Goal: Find specific page/section: Find specific page/section

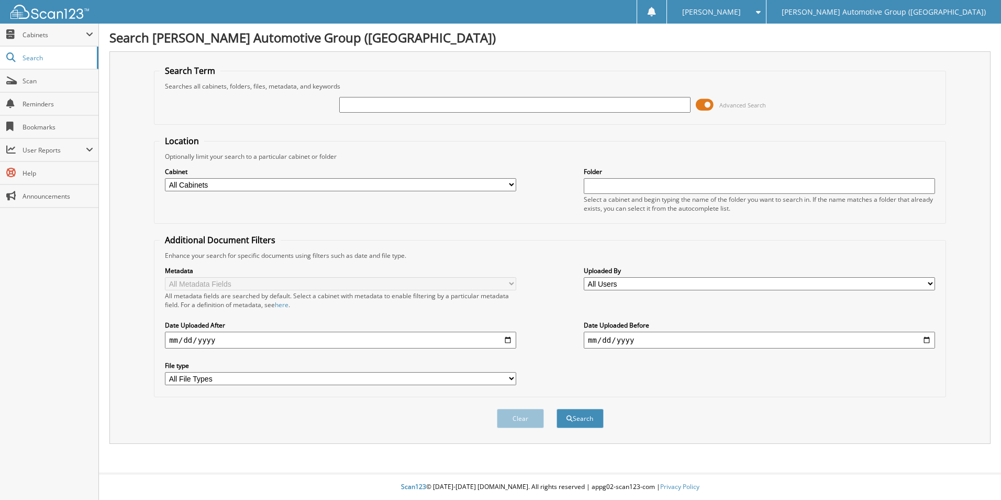
click at [500, 104] on input "text" at bounding box center [514, 105] width 351 height 16
type input "LN168821"
click at [557, 408] on button "Search" at bounding box center [580, 417] width 47 height 19
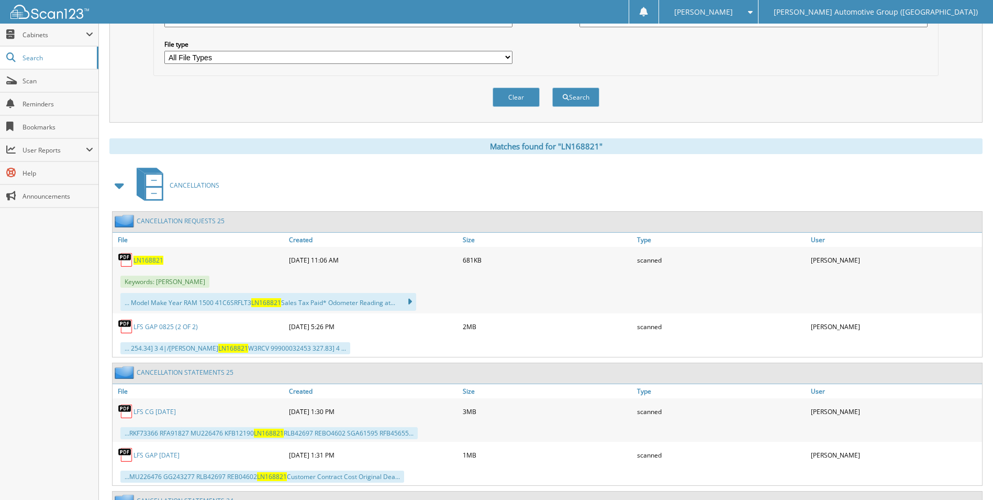
scroll to position [367, 0]
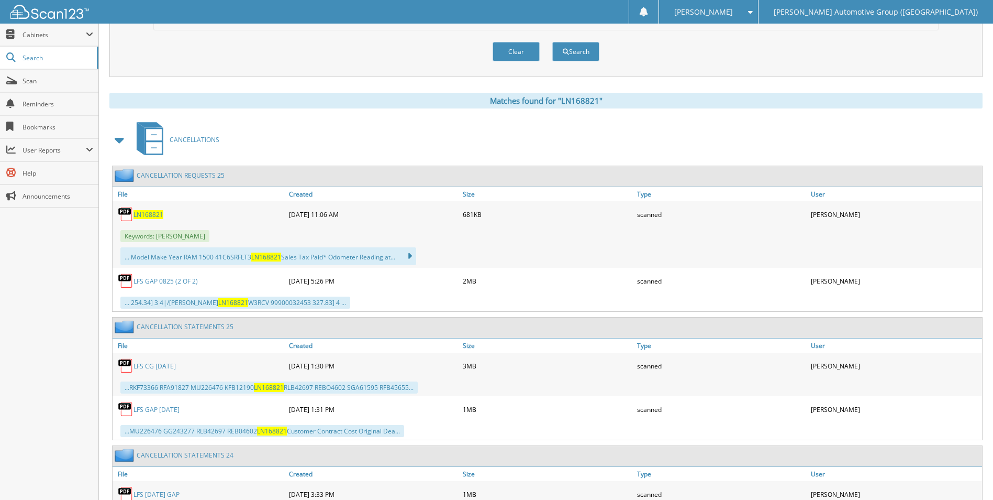
click at [152, 211] on span "LN168821" at bounding box center [149, 214] width 30 height 9
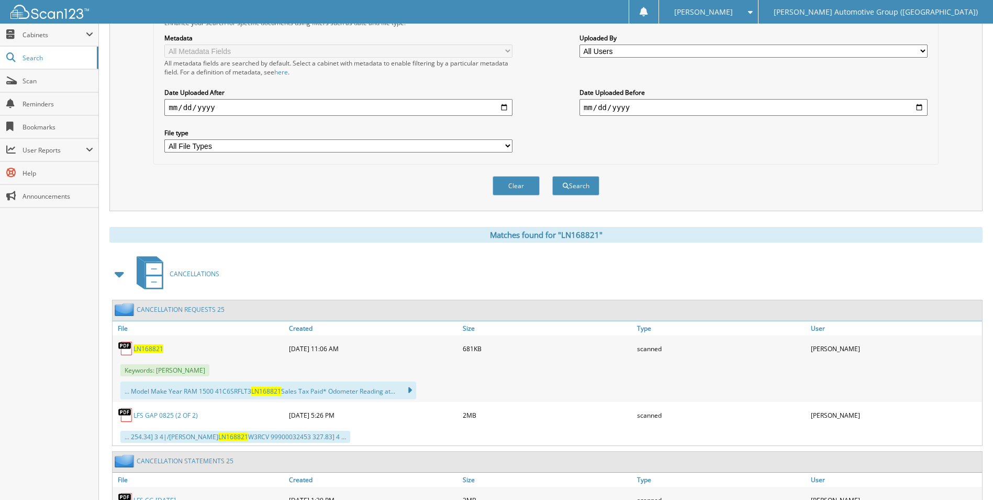
scroll to position [0, 0]
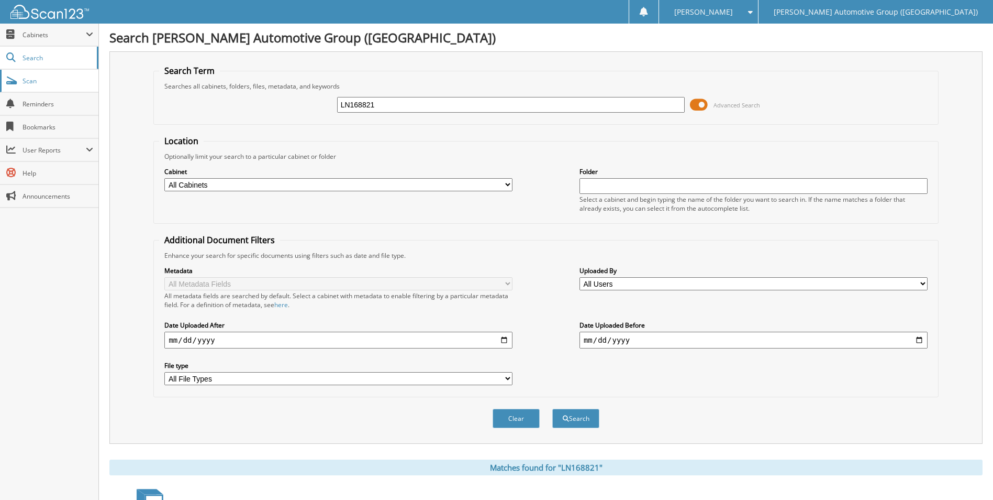
click at [52, 86] on link "Scan" at bounding box center [49, 81] width 98 height 23
